Goal: Information Seeking & Learning: Find specific fact

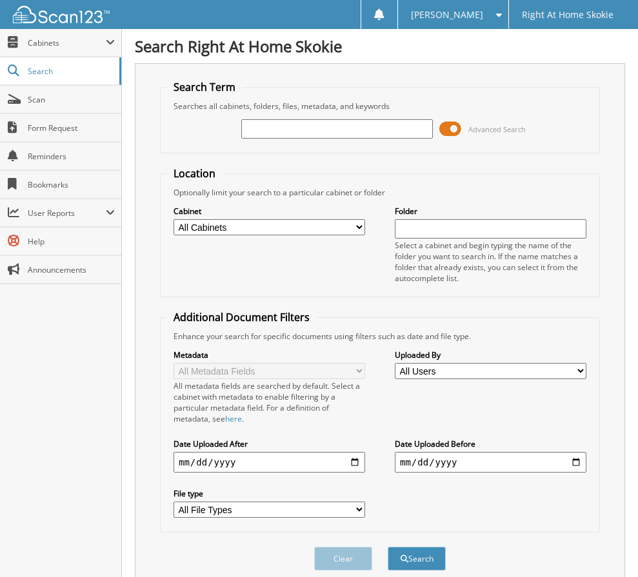
click at [306, 126] on input "text" at bounding box center [337, 128] width 192 height 19
type input "[PERSON_NAME]"
click at [388, 547] on button "Search" at bounding box center [417, 559] width 58 height 24
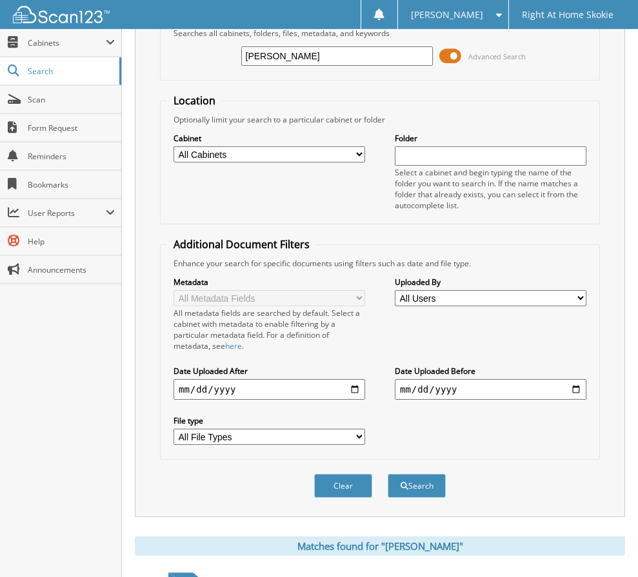
scroll to position [188, 0]
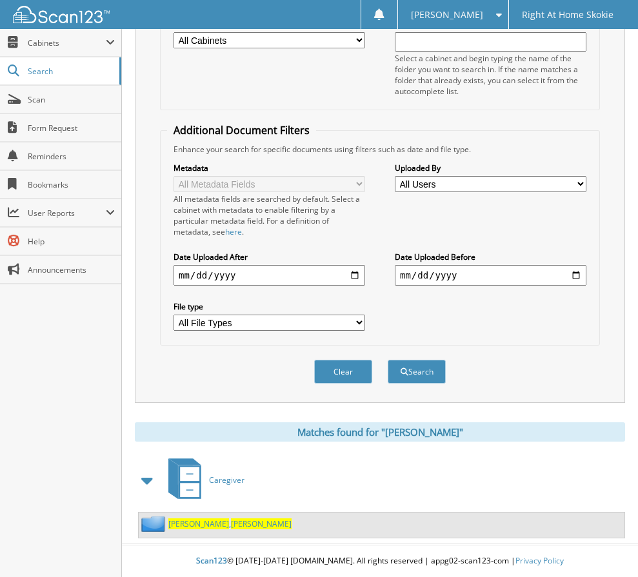
click at [231, 526] on span "[PERSON_NAME]" at bounding box center [261, 524] width 61 height 11
